Goal: Task Accomplishment & Management: Complete application form

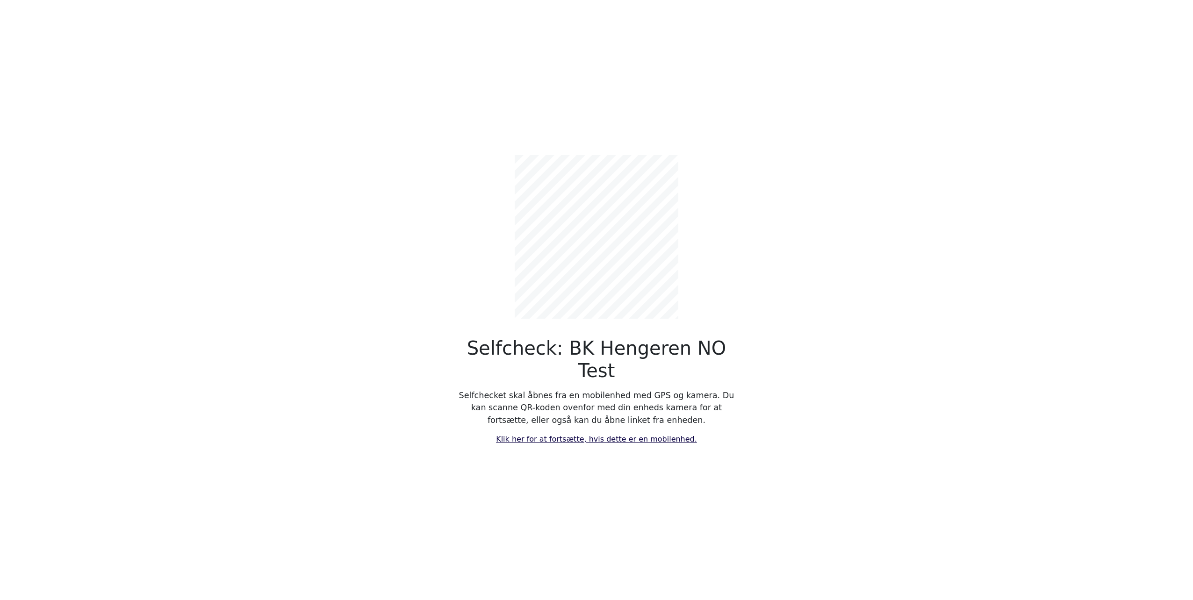
click at [576, 435] on link "Klik her for at fortsætte, hvis dette er en mobilenhed." at bounding box center [596, 439] width 201 height 9
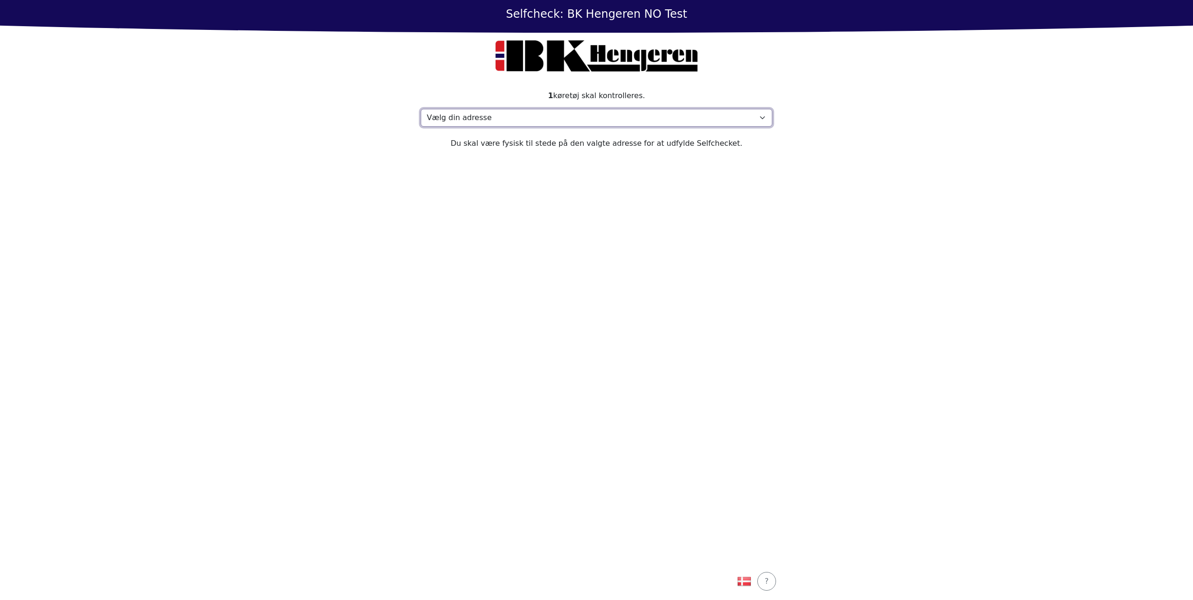
click at [636, 112] on select "Vælg din adresse Address, 1000 Town Min adresse mangler" at bounding box center [596, 118] width 351 height 18
select select "4788"
click at [421, 109] on select "Vælg din adresse Address, 1000 Town Min adresse mangler" at bounding box center [596, 118] width 351 height 18
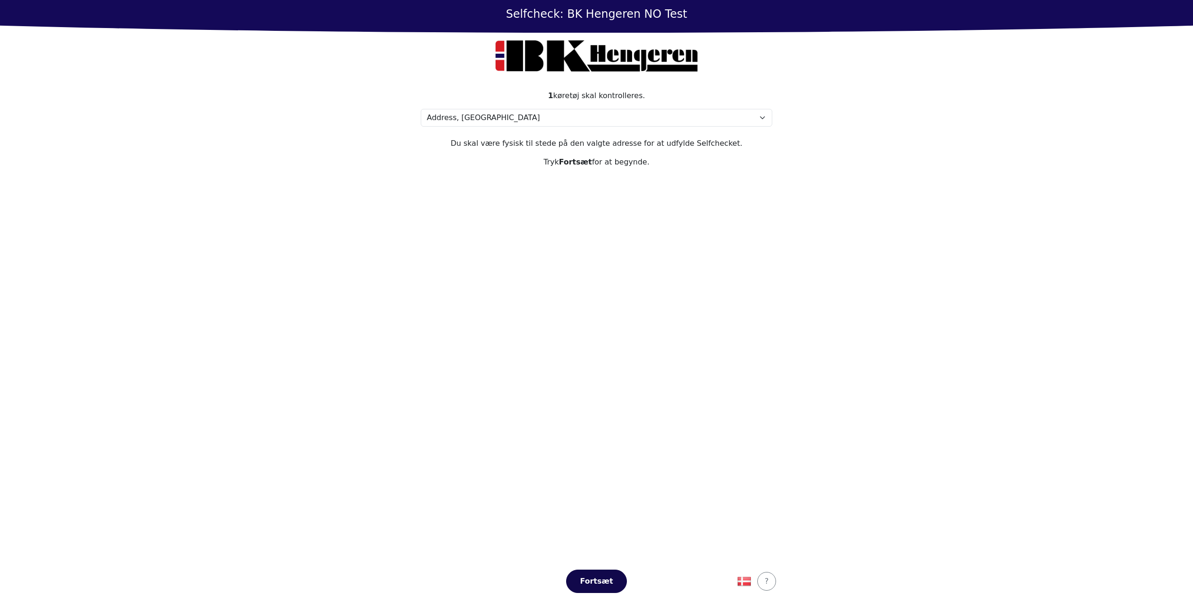
click at [608, 578] on div "Fortsæt" at bounding box center [596, 581] width 41 height 11
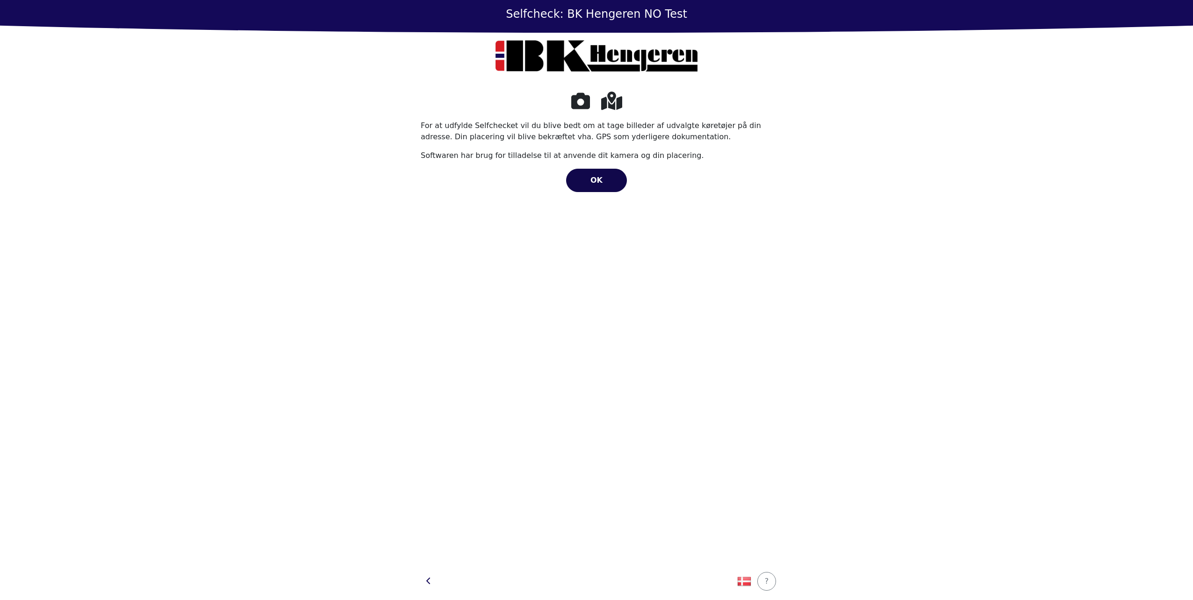
click at [616, 186] on button "OK" at bounding box center [596, 180] width 61 height 23
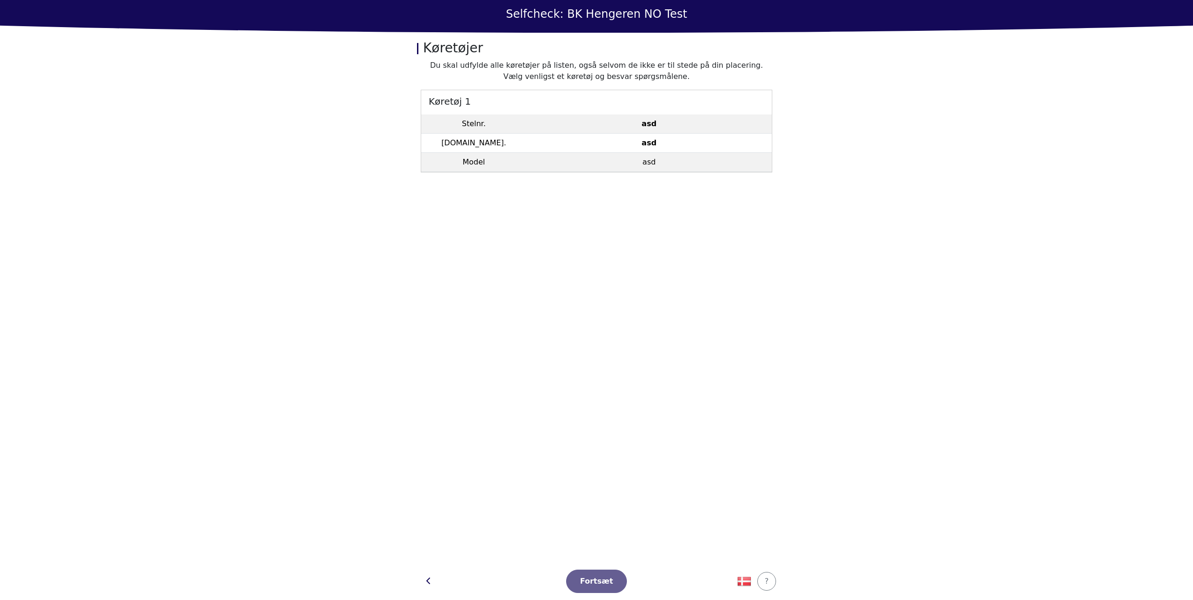
click at [586, 141] on td "asd" at bounding box center [648, 143] width 245 height 19
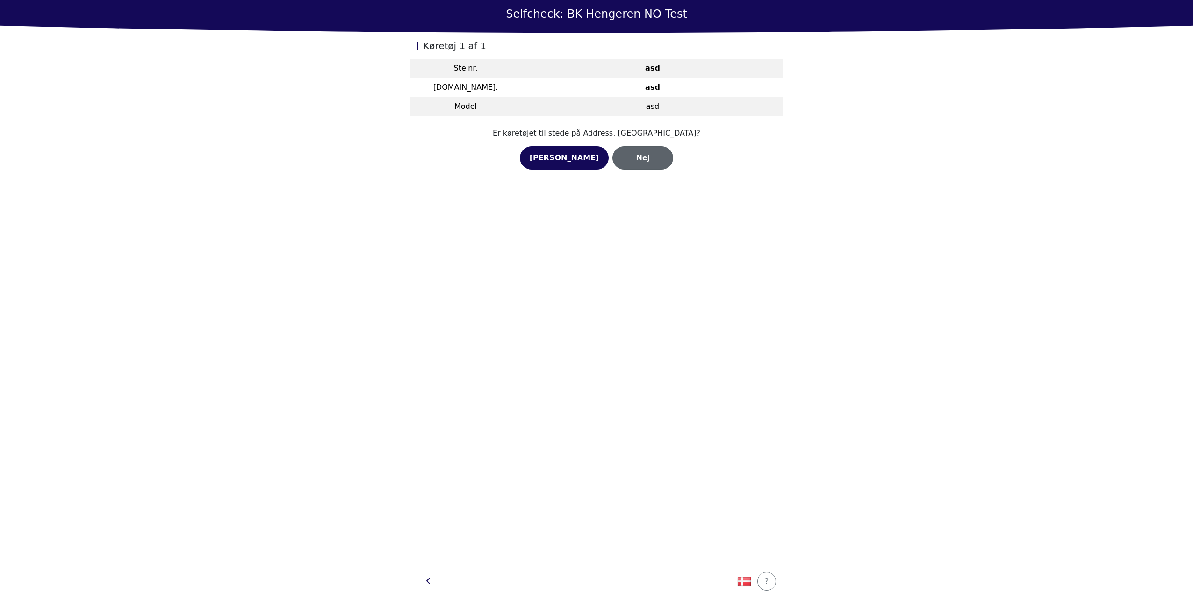
click at [622, 159] on div "Nej" at bounding box center [642, 157] width 41 height 11
click at [630, 172] on div "Nej" at bounding box center [642, 169] width 41 height 11
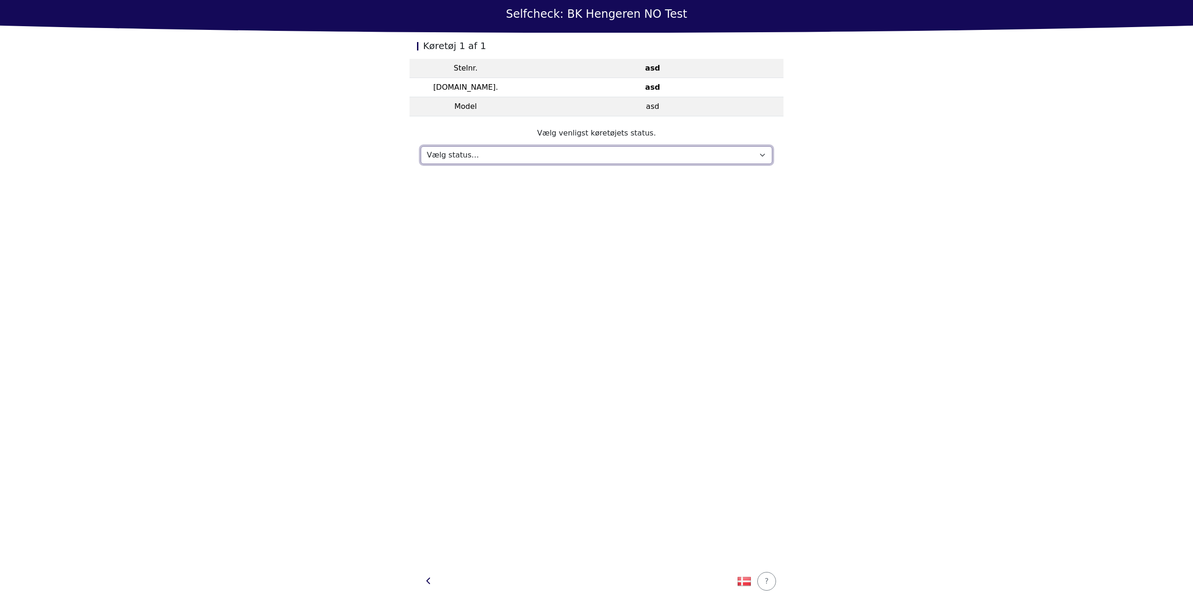
click at [586, 149] on select "Vælg status… Vedligeholdelse Solgt og leveret Ikke modtaget På prøvetur Mangler" at bounding box center [596, 155] width 351 height 18
select select "553"
click at [421, 146] on select "Vælg status… Vedligeholdelse Solgt og leveret Ikke modtaget På prøvetur Mangler" at bounding box center [596, 155] width 351 height 18
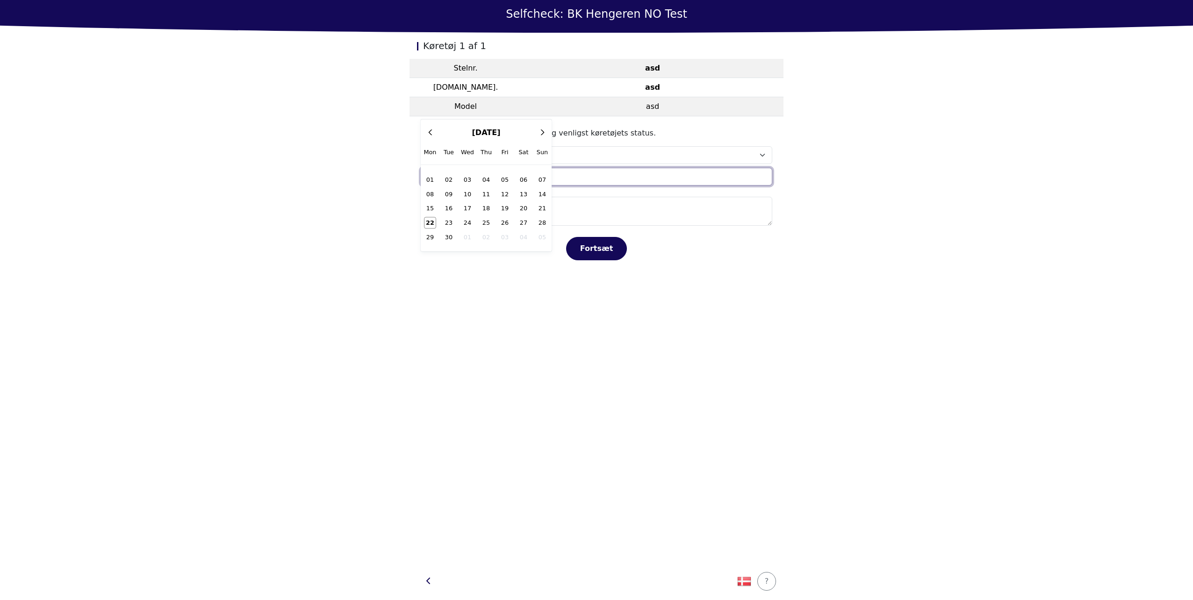
click at [525, 177] on div "x 2020 - 2029 2020 2021 2022 2023 2024 2025 2026 2027 2028 2029 2025 Jan Feb Ma…" at bounding box center [596, 177] width 351 height 18
click at [476, 211] on button "17" at bounding box center [467, 208] width 19 height 14
type input "Wed 17 Sep 2025"
click at [532, 158] on select "Vælg status… Vedligeholdelse Solgt og leveret Ikke modtaget På prøvetur Mangler" at bounding box center [596, 155] width 351 height 18
click at [421, 146] on select "Vælg status… Vedligeholdelse Solgt og leveret Ikke modtaget På prøvetur Mangler" at bounding box center [596, 155] width 351 height 18
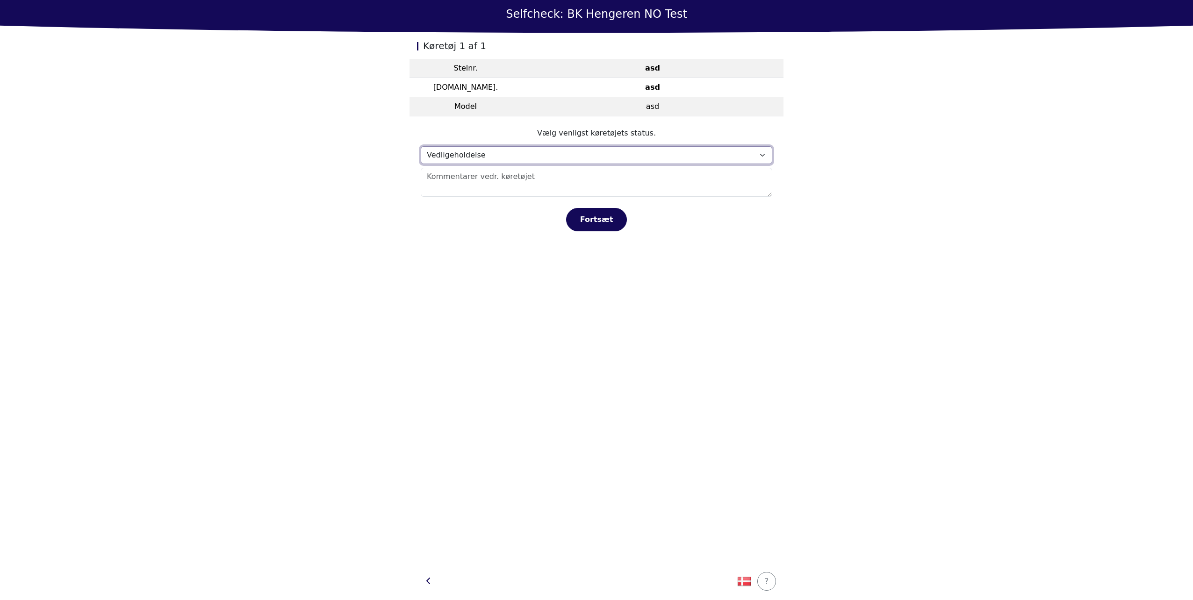
click at [527, 157] on select "Vælg status… Vedligeholdelse Solgt og leveret Ikke modtaget På prøvetur Mangler" at bounding box center [596, 155] width 351 height 18
select select "553"
click at [421, 146] on select "Vælg status… Vedligeholdelse Solgt og leveret Ikke modtaget På prøvetur Mangler" at bounding box center [596, 155] width 351 height 18
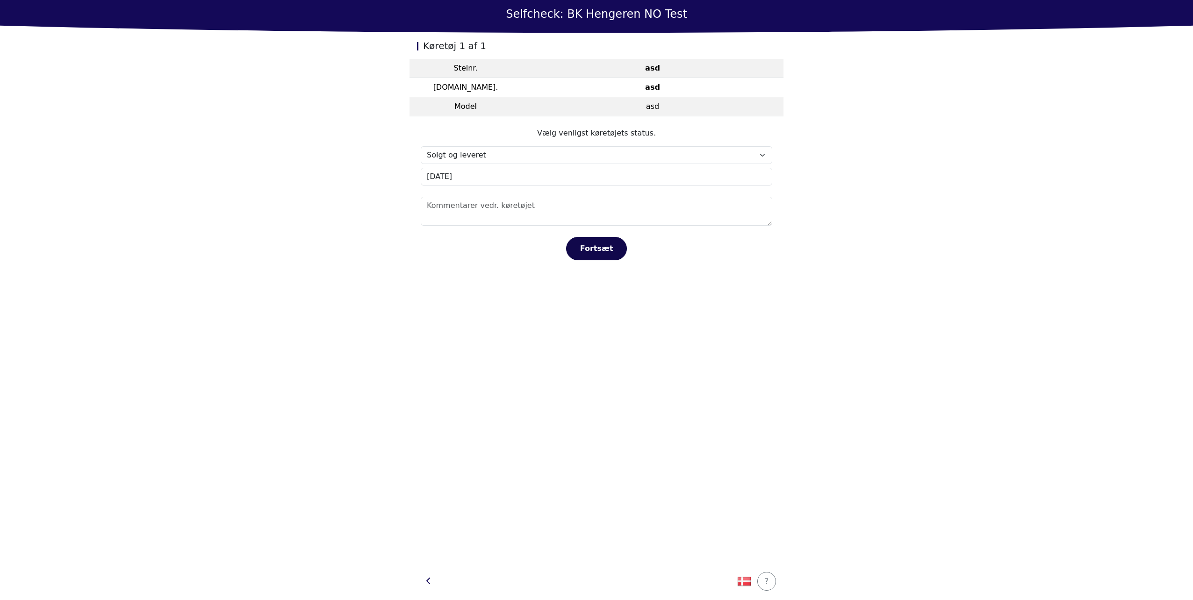
click at [574, 250] on button "Fortsæt" at bounding box center [596, 248] width 61 height 23
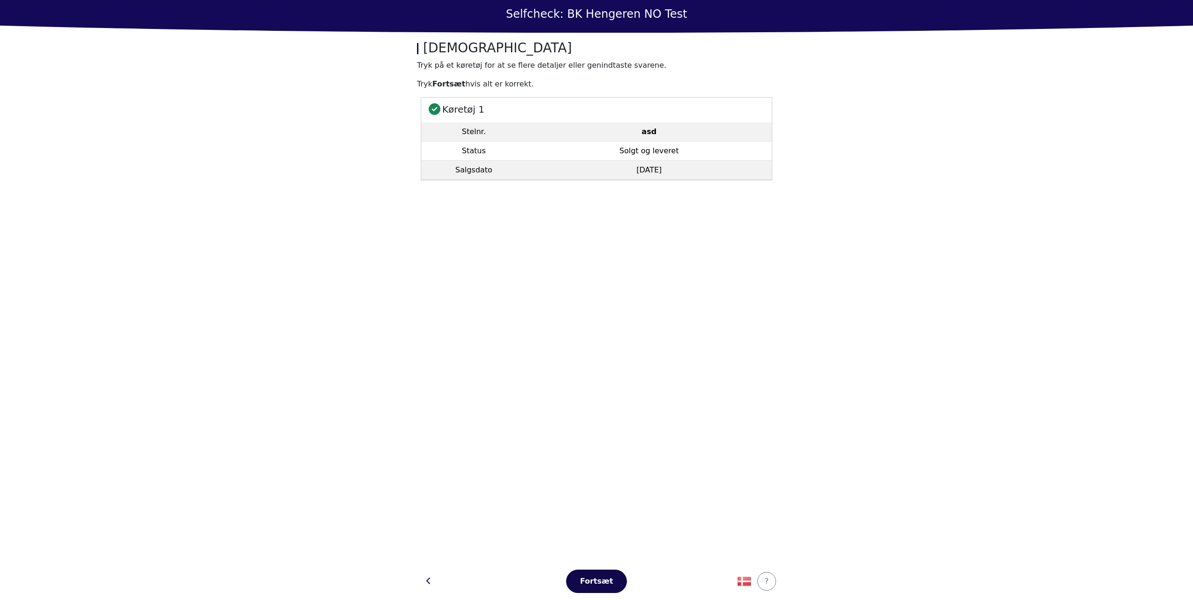
click at [578, 585] on div "Fortsæt" at bounding box center [596, 581] width 41 height 11
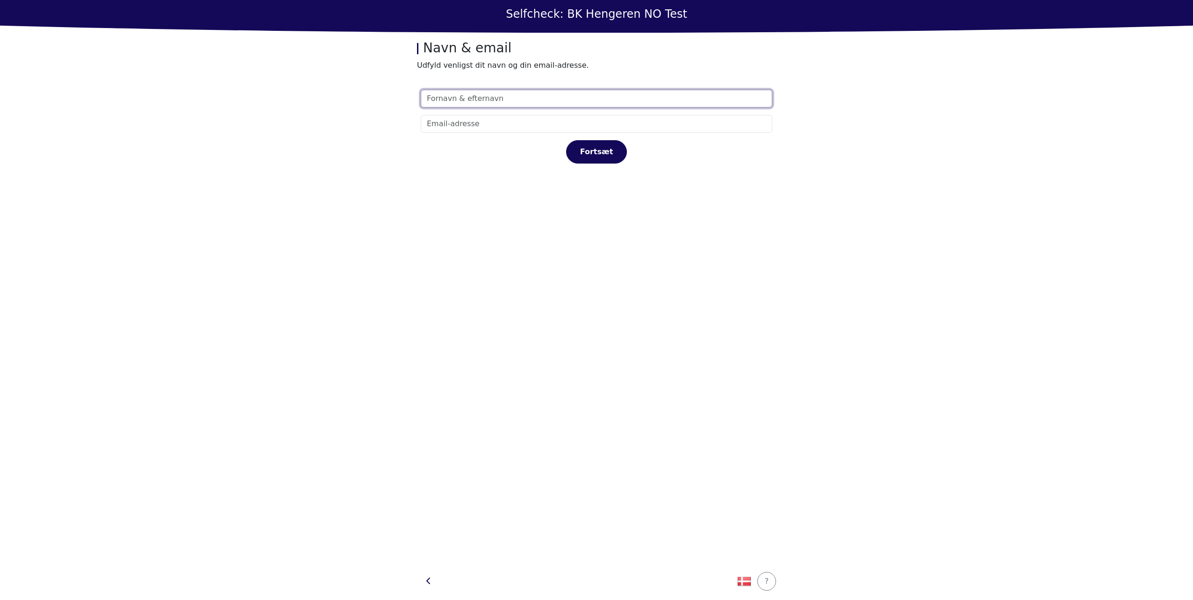
click at [506, 104] on input "text" at bounding box center [596, 99] width 351 height 18
type input "test"
type input "ast@immeo.dk"
click button "Fortsæt" at bounding box center [596, 151] width 61 height 23
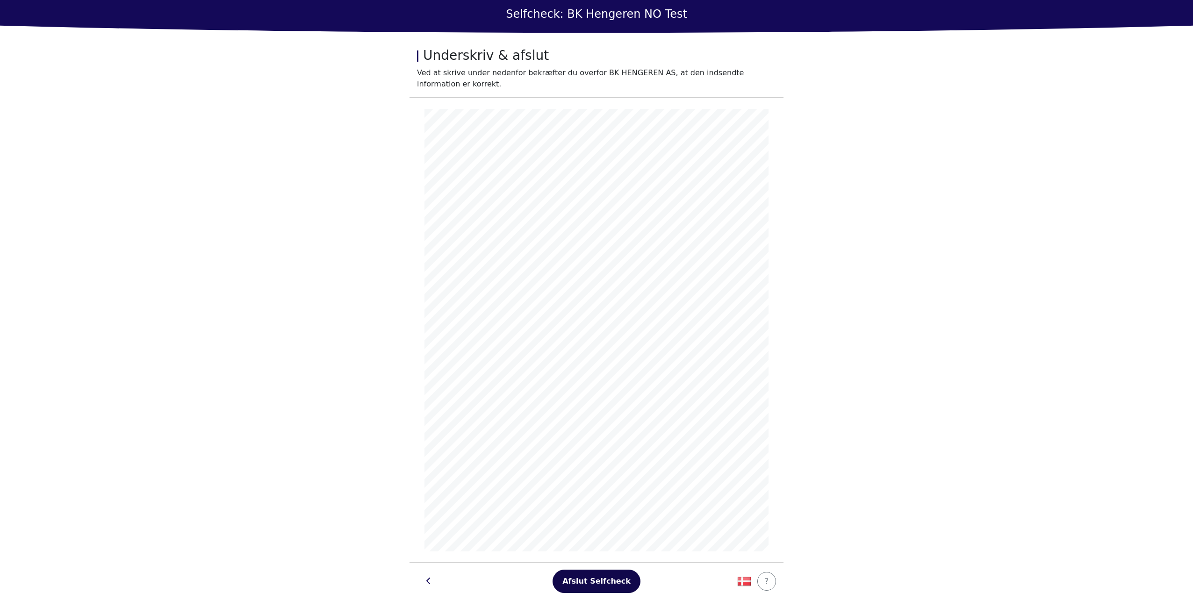
click at [617, 577] on div "Afslut Selfcheck" at bounding box center [596, 581] width 68 height 11
